Goal: Transaction & Acquisition: Obtain resource

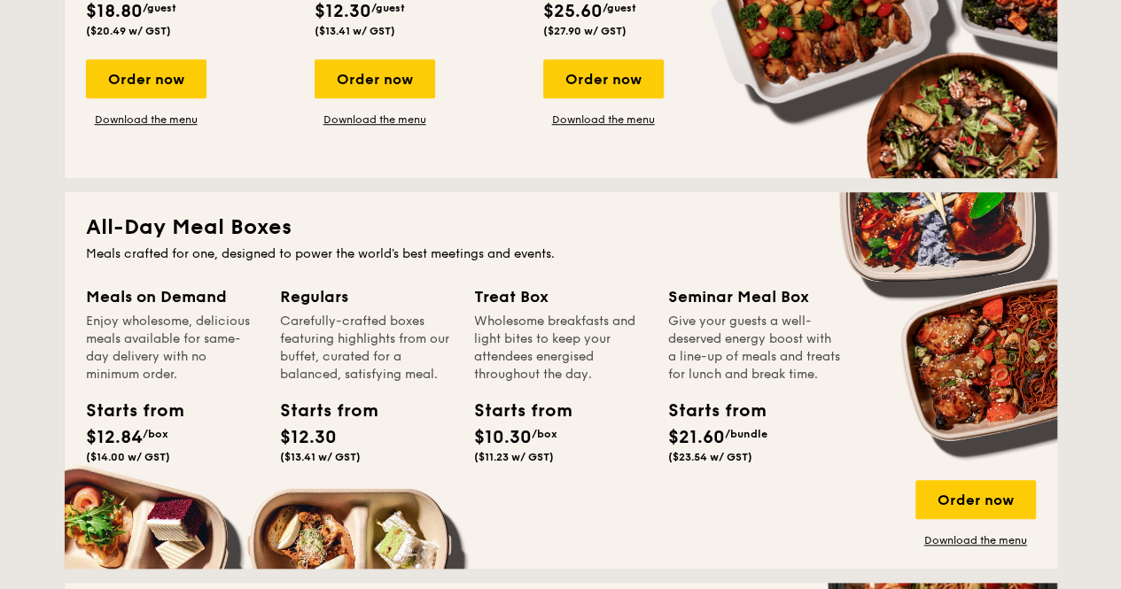
scroll to position [798, 0]
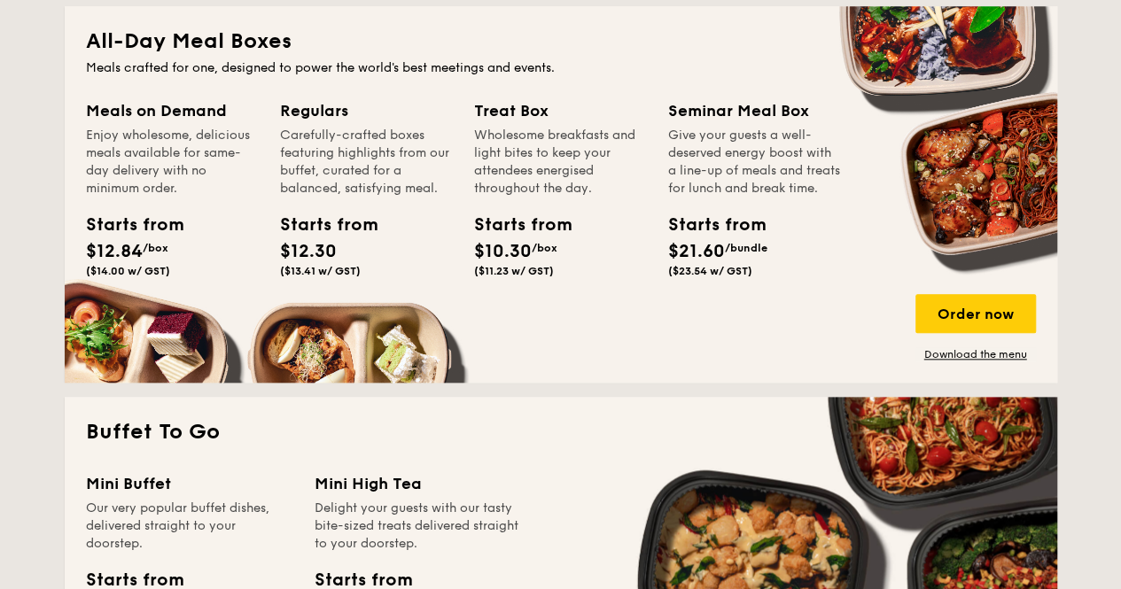
click at [111, 164] on div "Enjoy wholesome, delicious meals available for same-day delivery with no minimu…" at bounding box center [172, 162] width 173 height 71
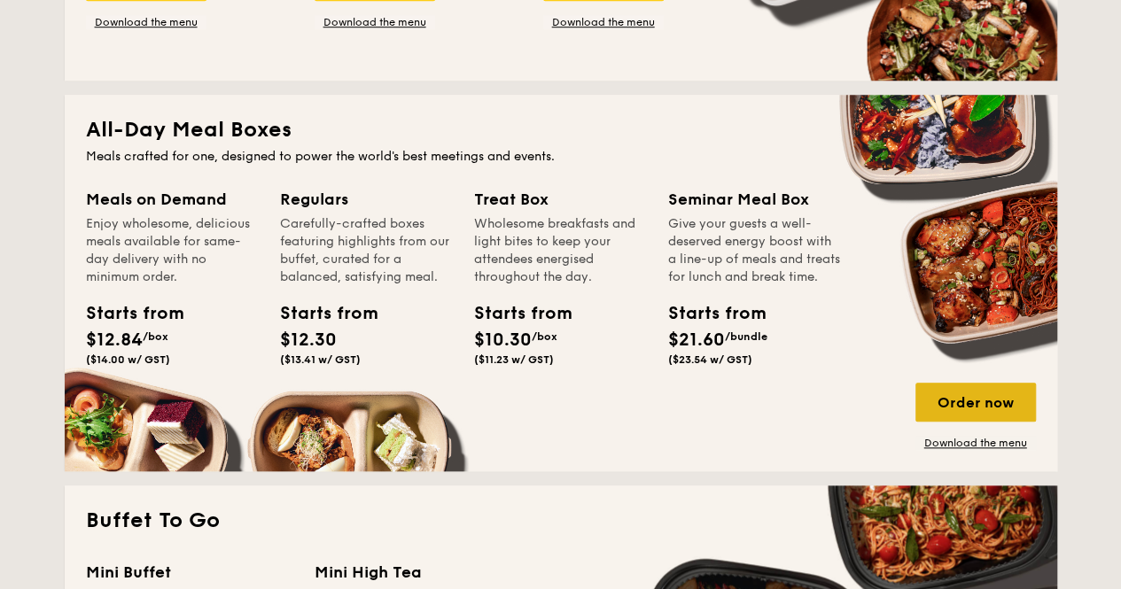
click at [551, 404] on div "Order now" at bounding box center [976, 402] width 121 height 39
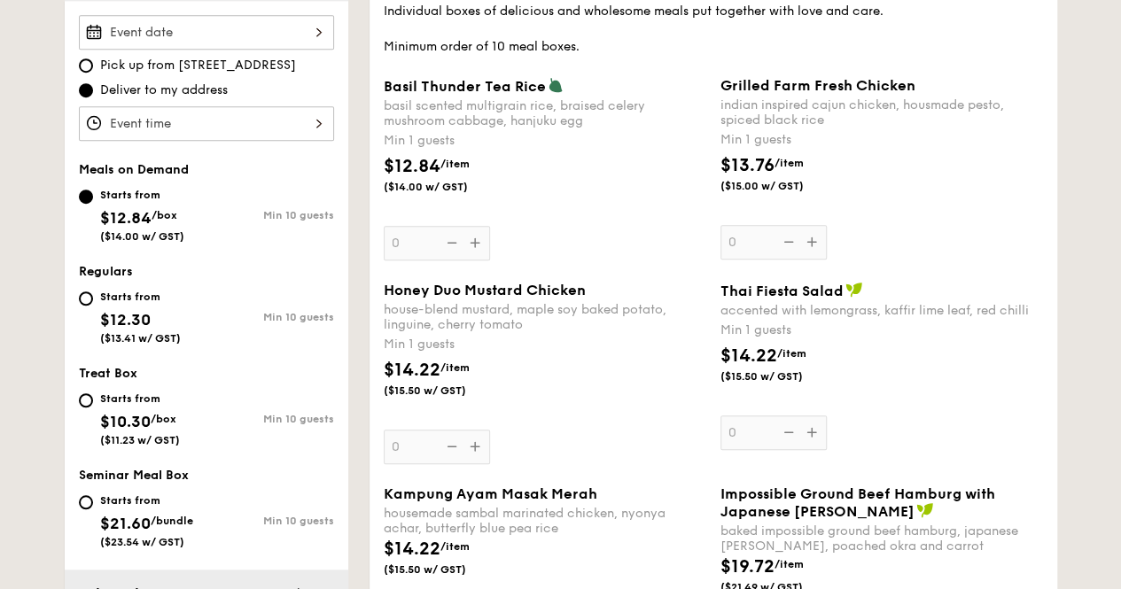
scroll to position [443, 0]
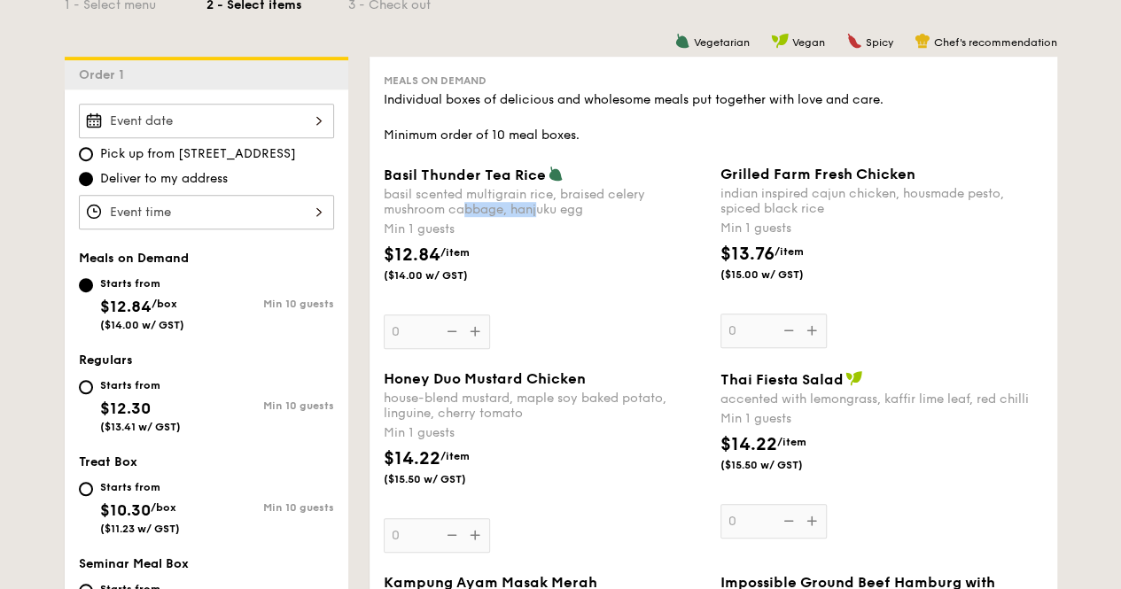
drag, startPoint x: 541, startPoint y: 206, endPoint x: 464, endPoint y: 212, distance: 76.4
click at [464, 212] on div "basil scented multigrain rice, braised celery mushroom cabbage, hanjuku egg" at bounding box center [545, 202] width 323 height 30
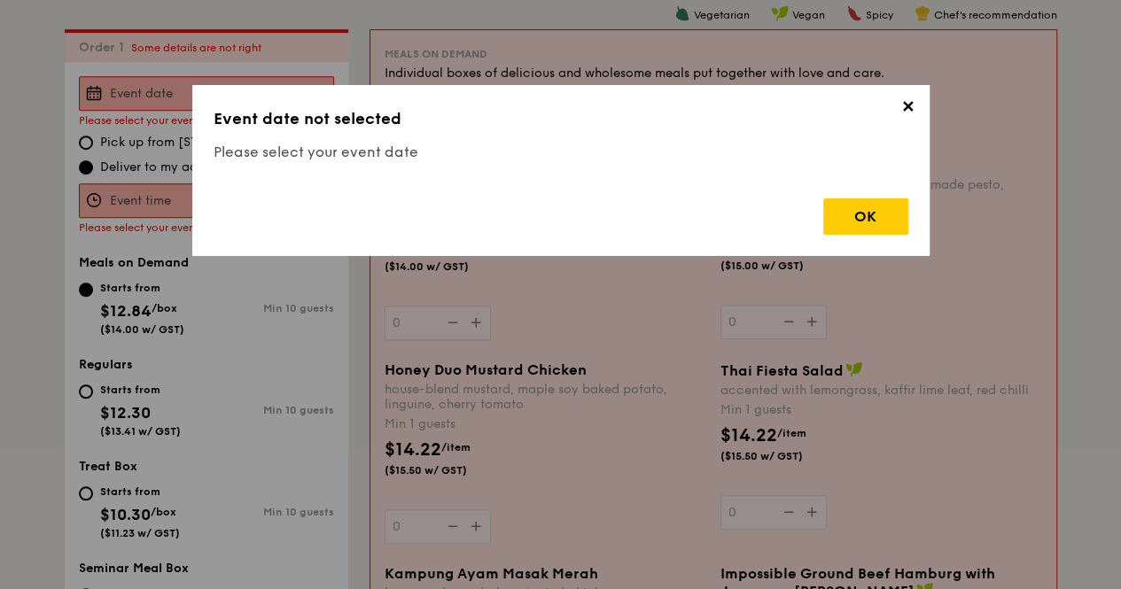
scroll to position [473, 0]
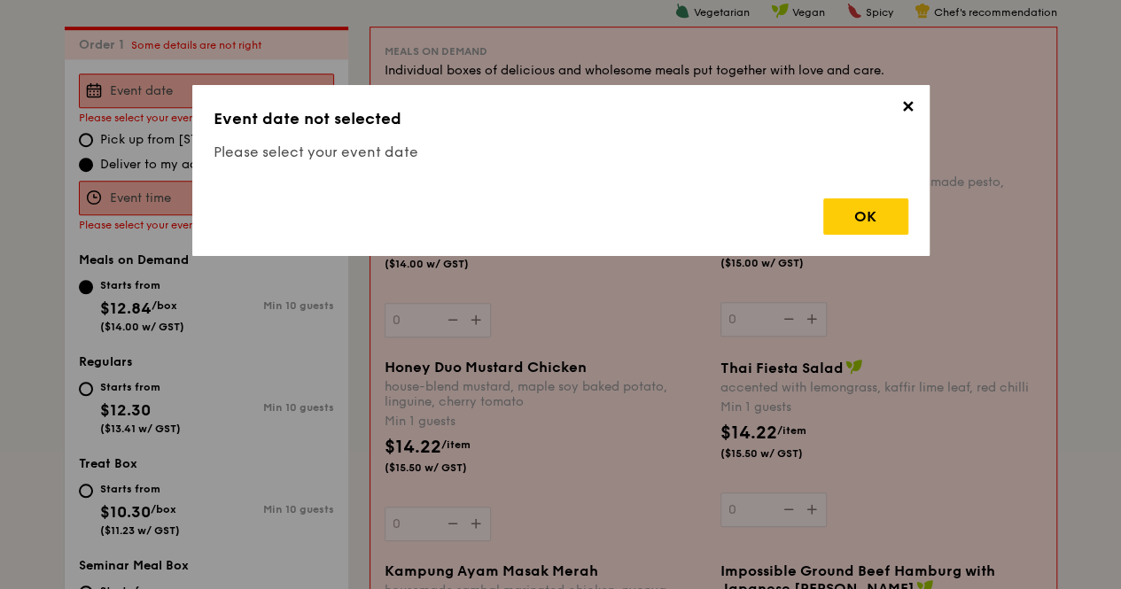
click at [551, 98] on div "✕ Event date not selected Please select your event date OK" at bounding box center [560, 170] width 737 height 171
click at [551, 113] on span "✕" at bounding box center [908, 109] width 25 height 25
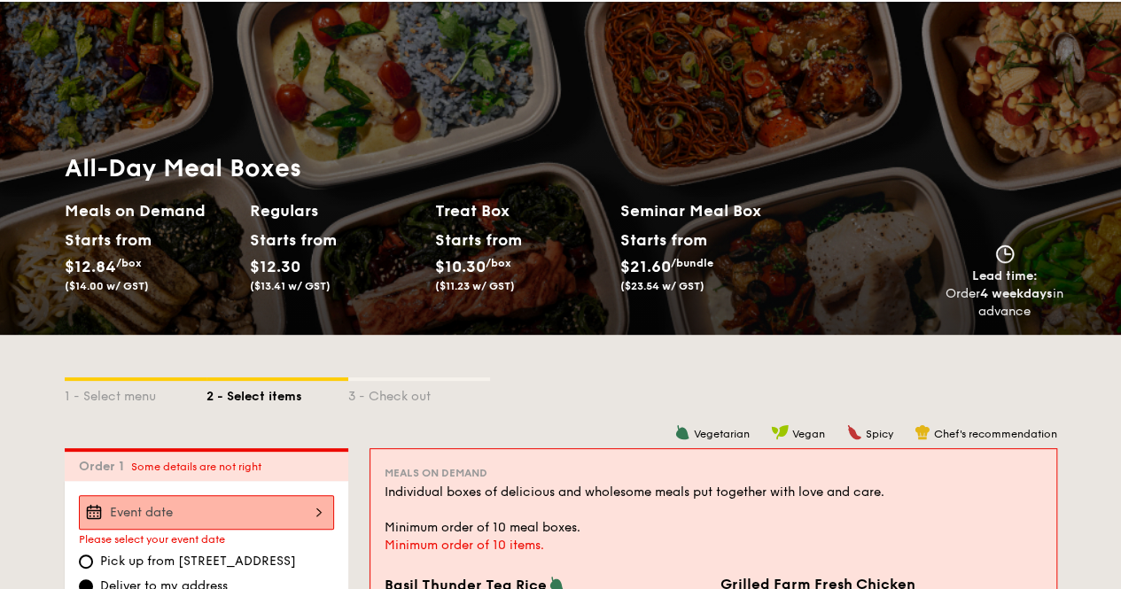
scroll to position [0, 0]
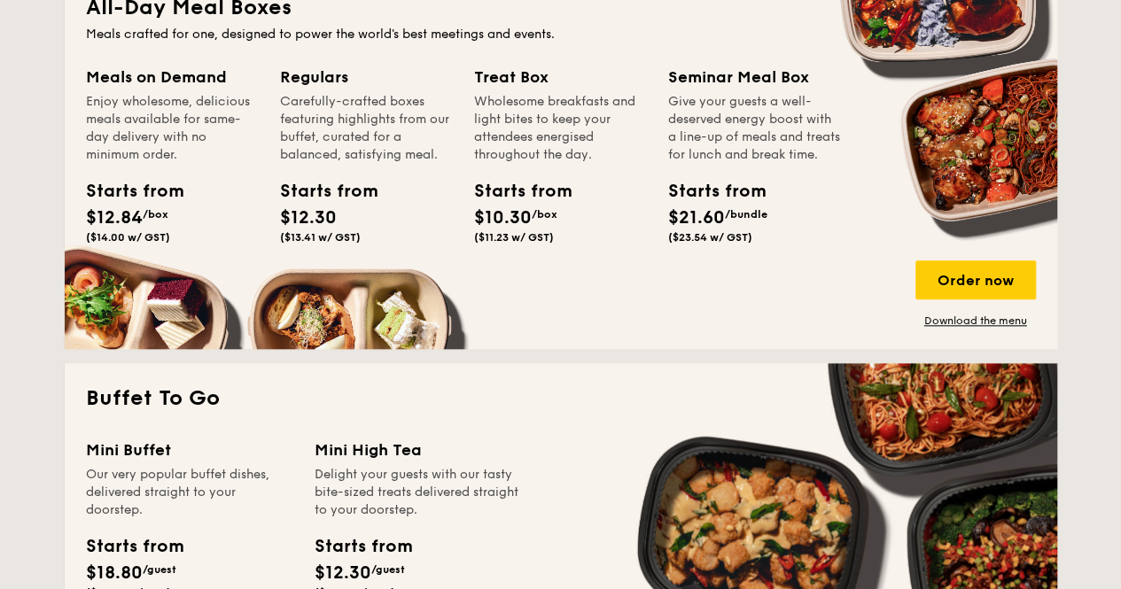
scroll to position [837, 0]
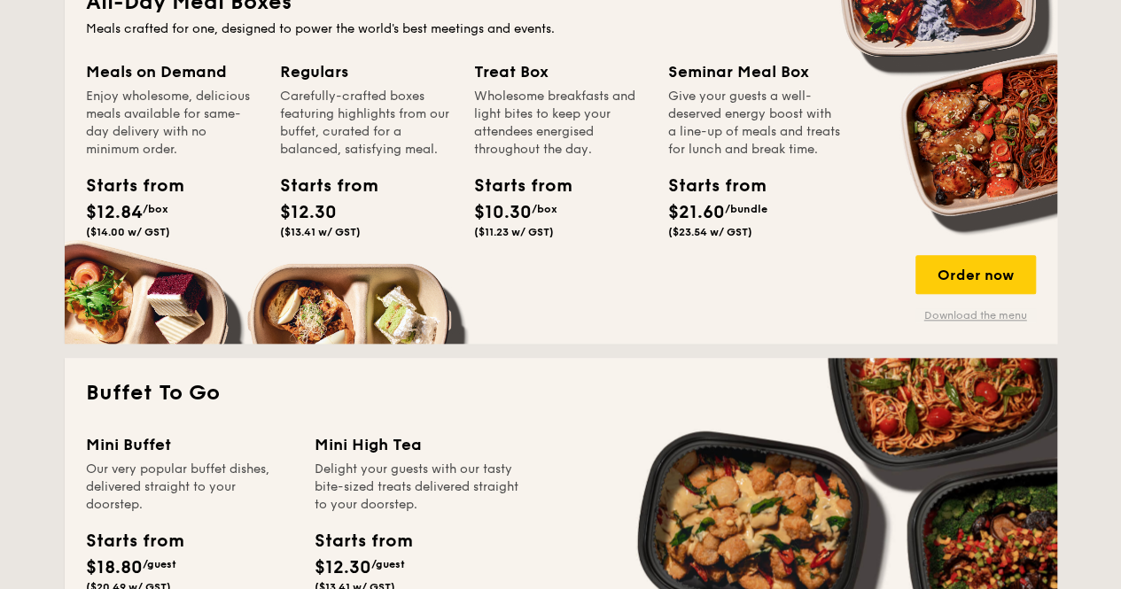
click at [551, 313] on link "Download the menu" at bounding box center [976, 315] width 121 height 14
